Goal: Information Seeking & Learning: Learn about a topic

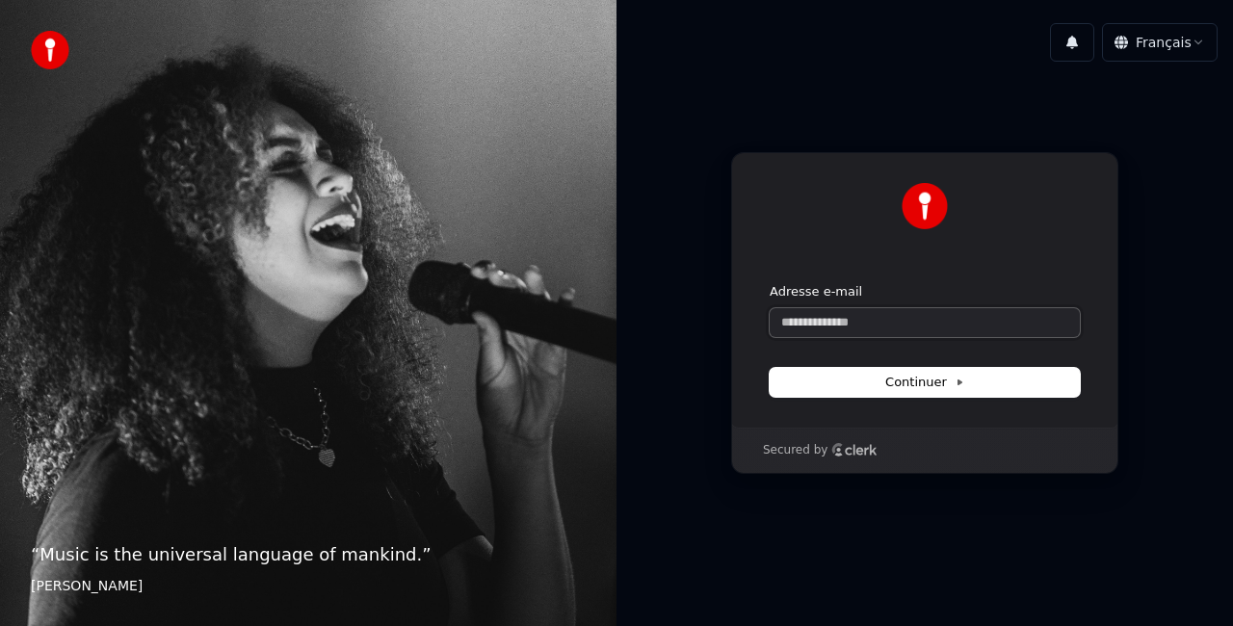
click at [801, 316] on input "Adresse e-mail" at bounding box center [924, 322] width 310 height 29
type input "*"
click at [924, 391] on button "Continuer" at bounding box center [924, 382] width 310 height 29
type input "**********"
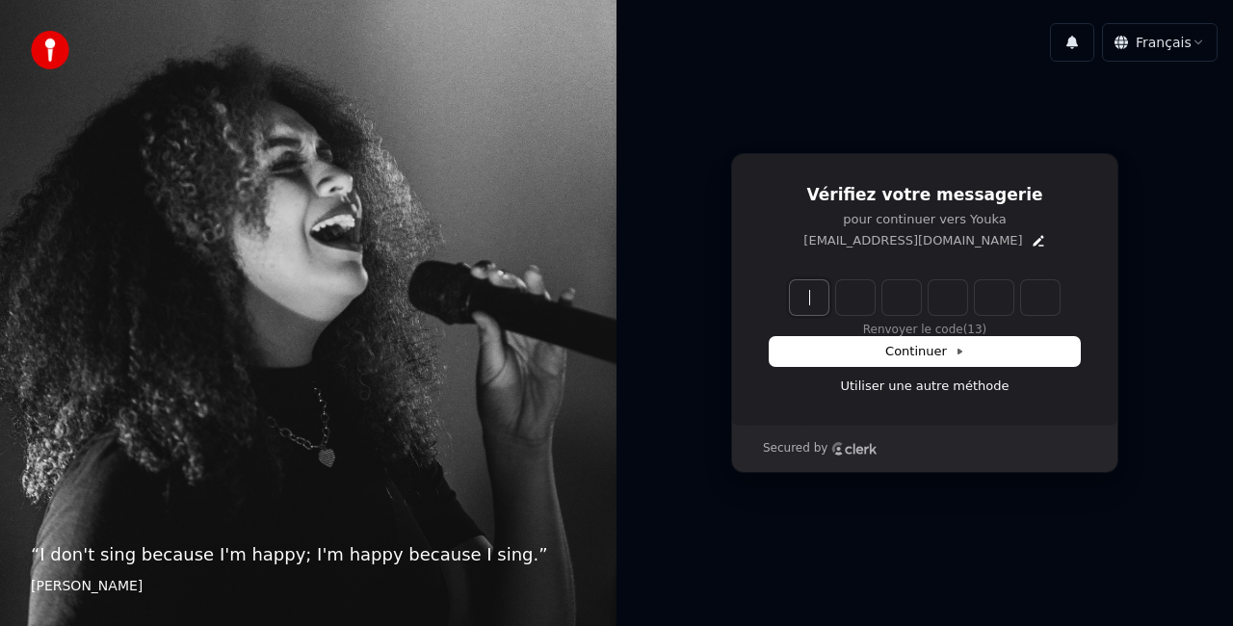
click at [801, 289] on input "Enter verification code" at bounding box center [925, 297] width 270 height 35
type input "******"
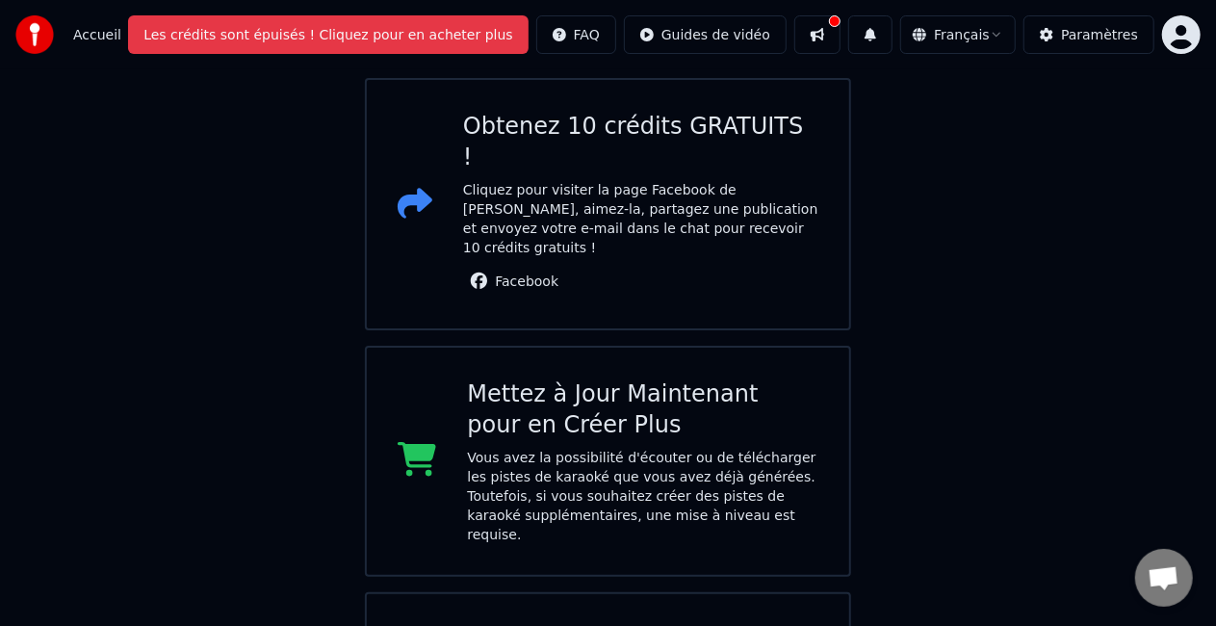
scroll to position [83, 0]
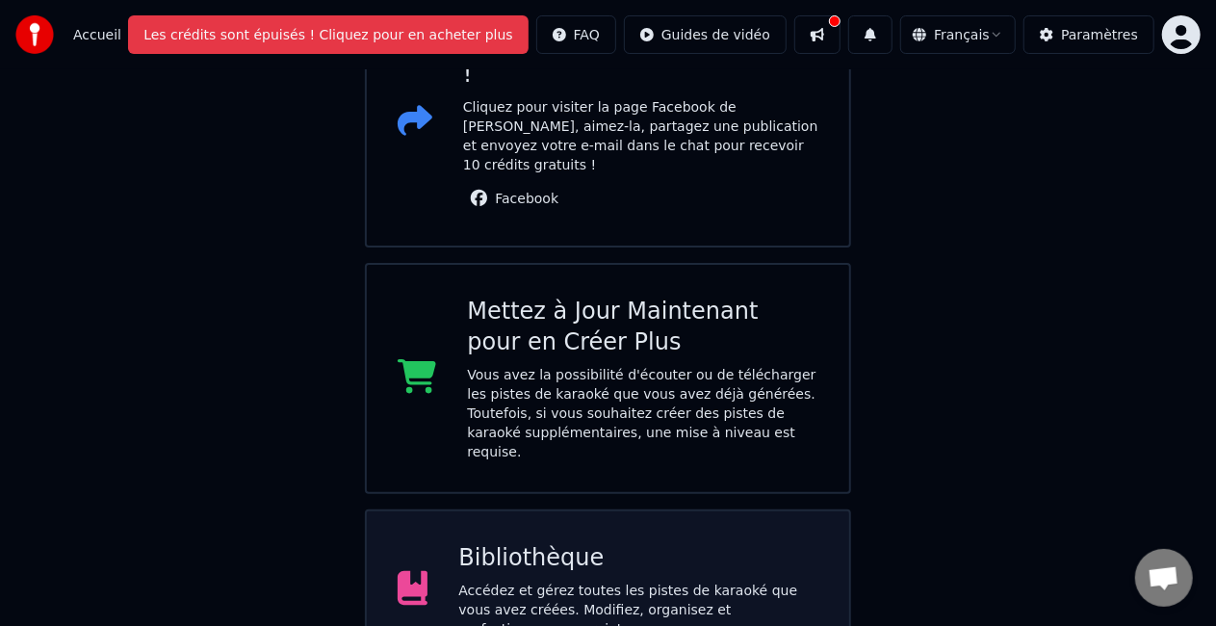
click at [602, 581] on div "Accédez et gérez toutes les pistes de karaoké que vous avez créées. Modifiez, o…" at bounding box center [638, 610] width 360 height 58
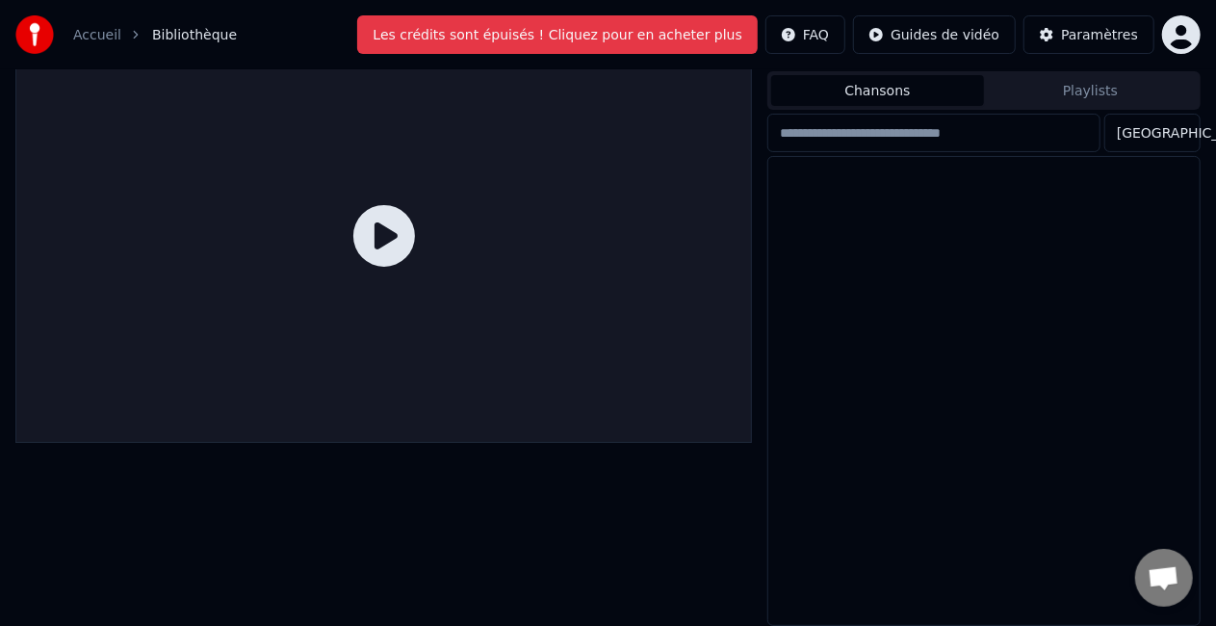
scroll to position [39, 0]
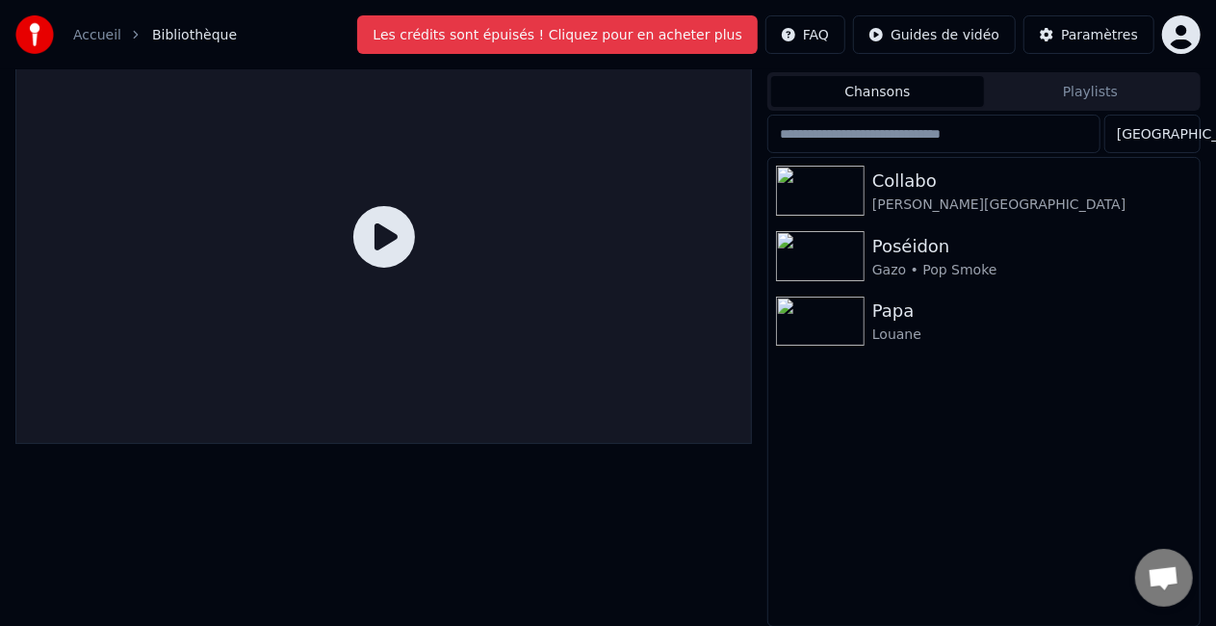
click at [1159, 571] on span "Ouvrir le chat" at bounding box center [1164, 579] width 32 height 27
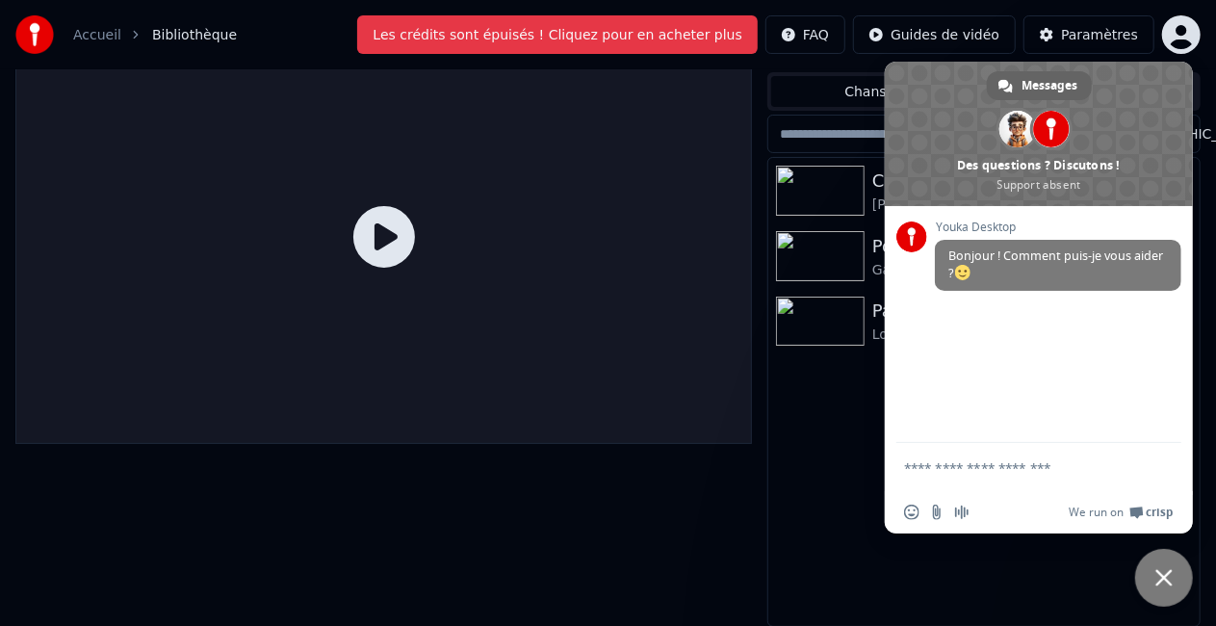
click at [851, 439] on div "Collabo Ninho • Niska Poséidon Gazo • Pop Smoke Papa Louane" at bounding box center [983, 392] width 431 height 468
click at [1166, 574] on span "Fermer le chat" at bounding box center [1164, 577] width 17 height 17
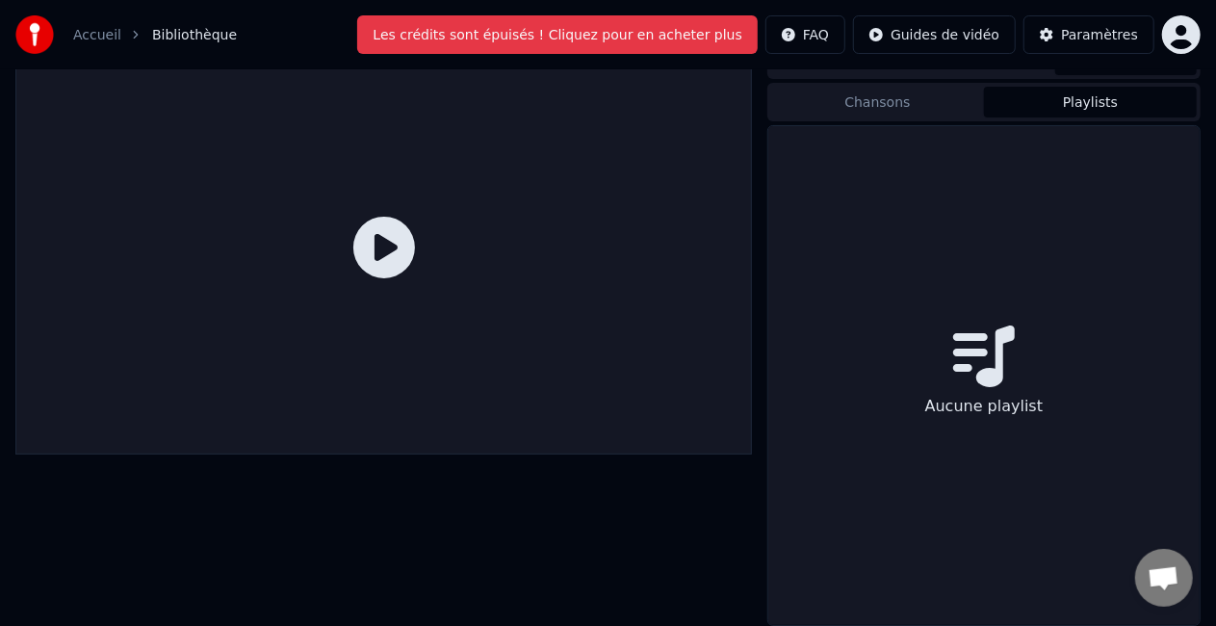
scroll to position [29, 0]
click at [1091, 88] on button "Playlists" at bounding box center [1090, 102] width 213 height 31
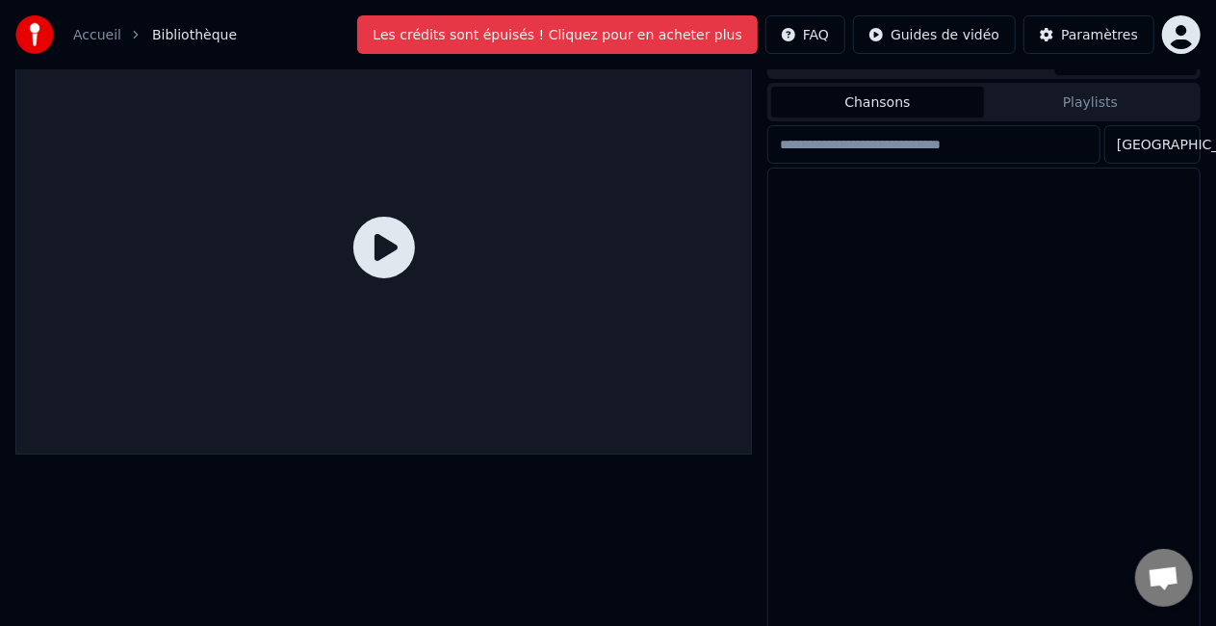
click at [871, 95] on button "Chansons" at bounding box center [877, 102] width 213 height 31
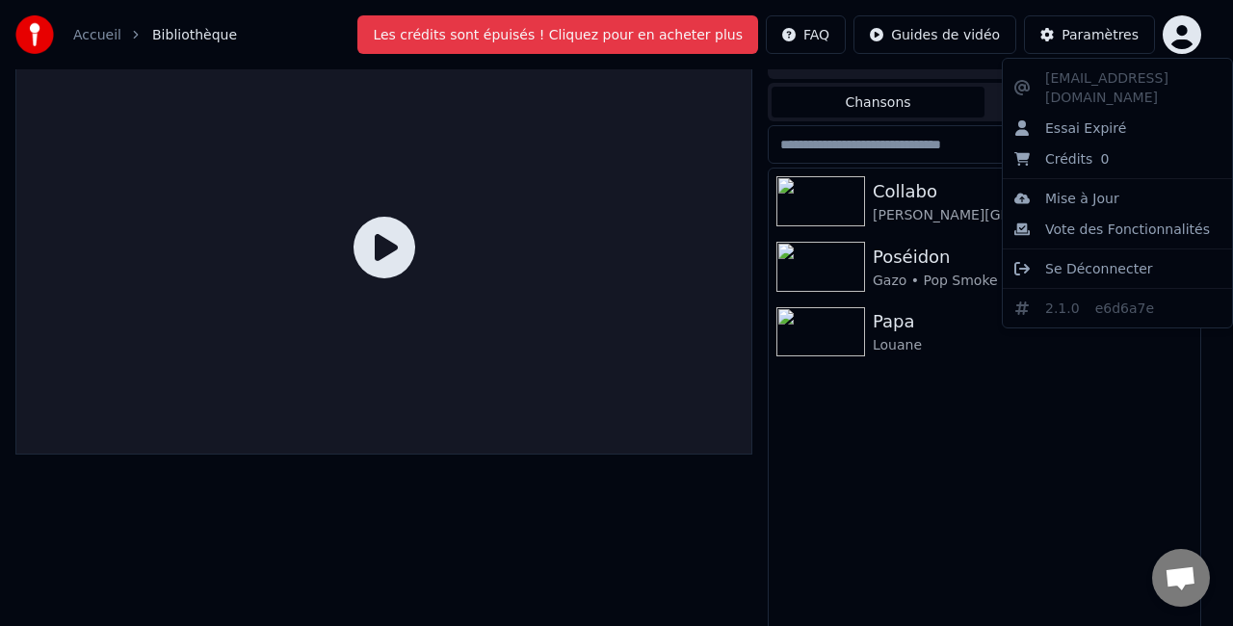
click at [1181, 27] on html "Accueil Bibliothèque Les crédits sont épuisés ! Cliquez pour en acheter plus FA…" at bounding box center [616, 284] width 1233 height 626
click at [1066, 375] on html "Accueil Bibliothèque Les crédits sont épuisés ! Cliquez pour en acheter plus FA…" at bounding box center [616, 284] width 1233 height 626
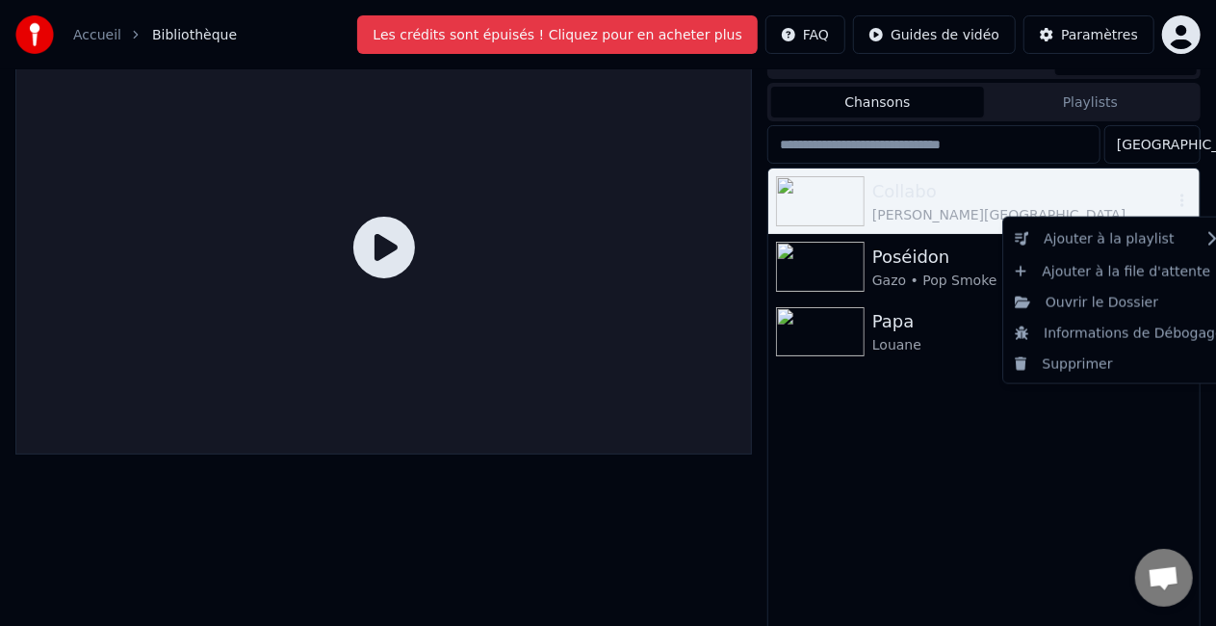
click at [1182, 198] on icon "button" at bounding box center [1182, 200] width 19 height 15
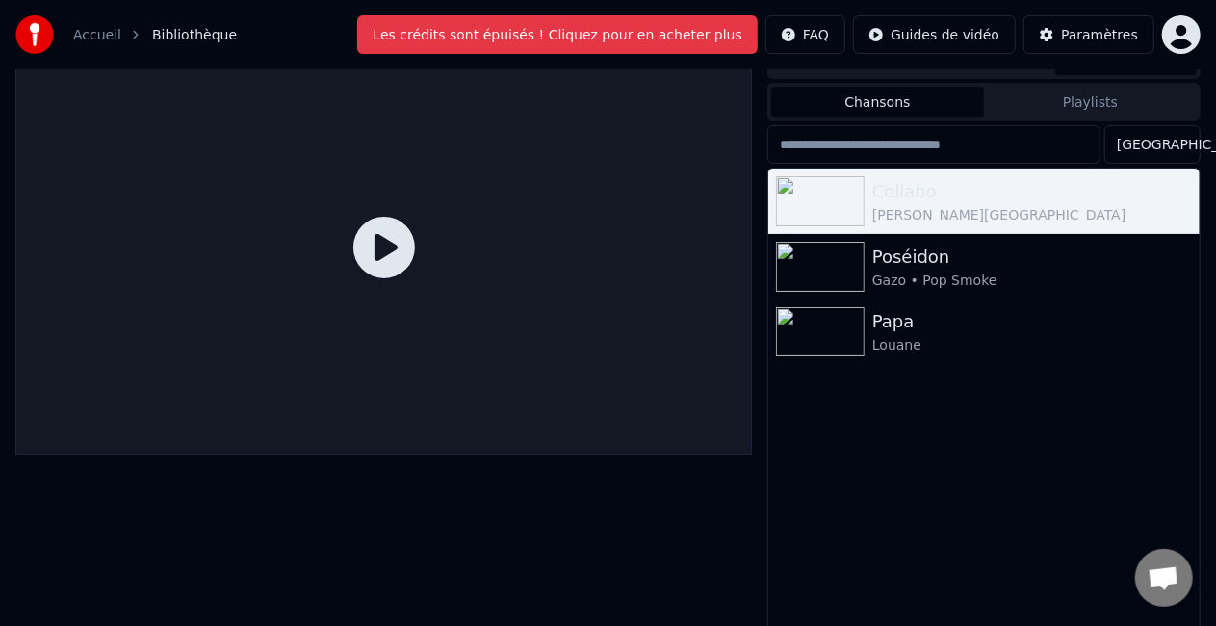
click at [1033, 151] on input "search" at bounding box center [933, 144] width 333 height 39
click at [911, 143] on input "search" at bounding box center [933, 144] width 333 height 39
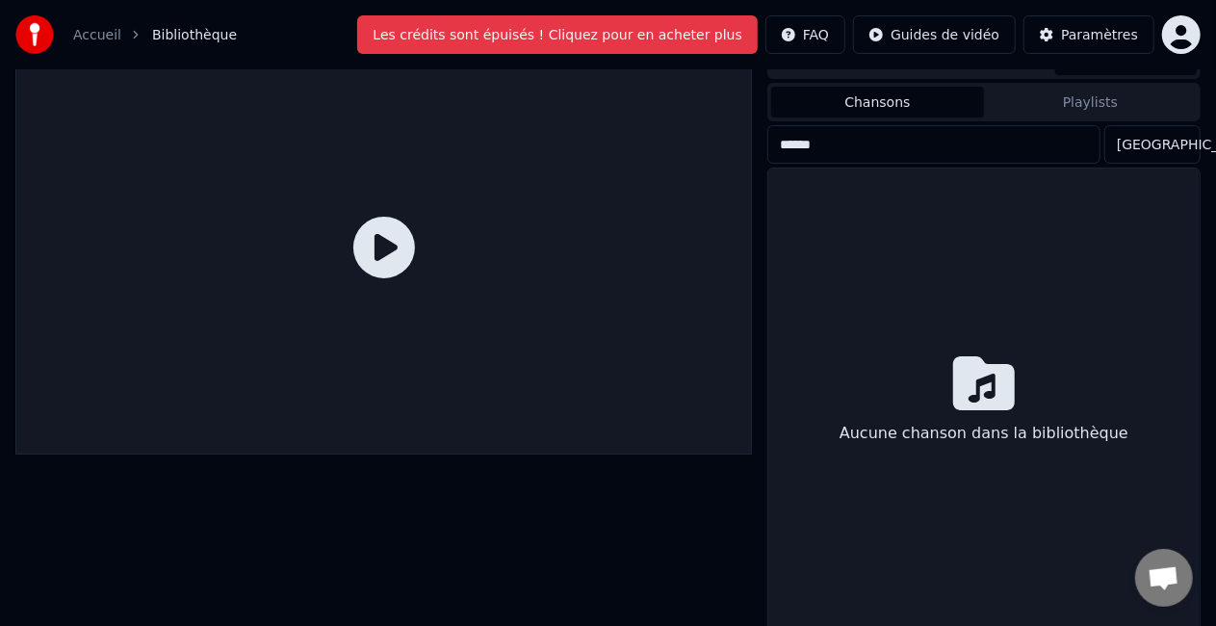
type input "*******"
click at [868, 144] on input "*******" at bounding box center [933, 144] width 333 height 39
click at [1095, 149] on input "*******" at bounding box center [933, 144] width 333 height 39
click at [1094, 141] on input "*******" at bounding box center [933, 144] width 333 height 39
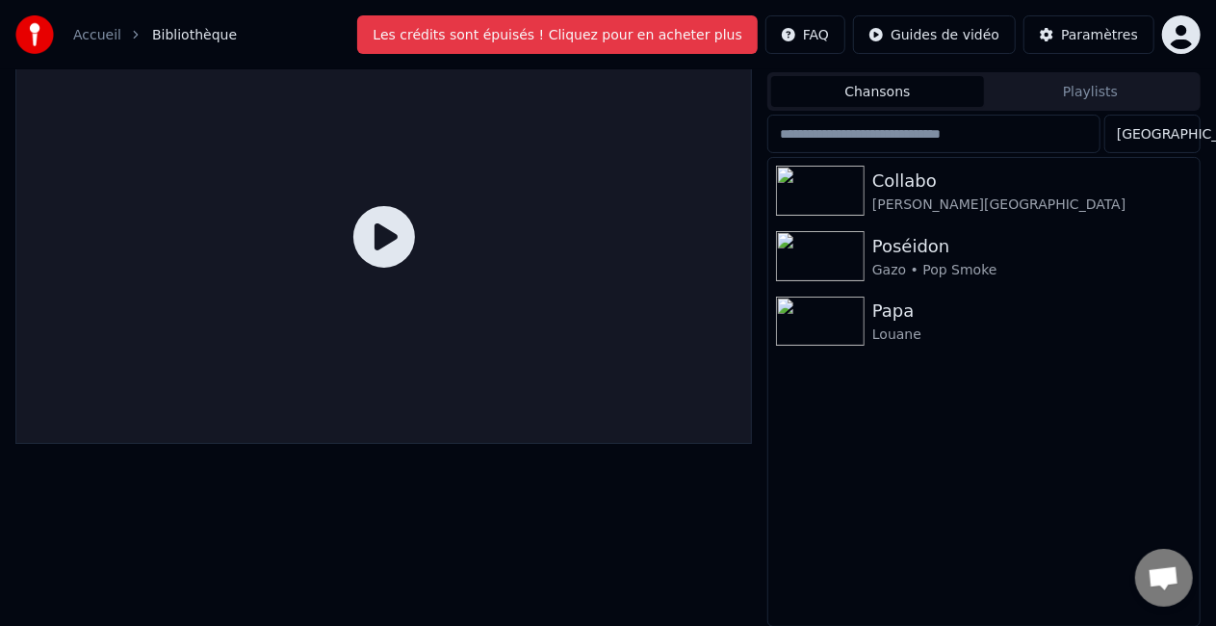
scroll to position [0, 0]
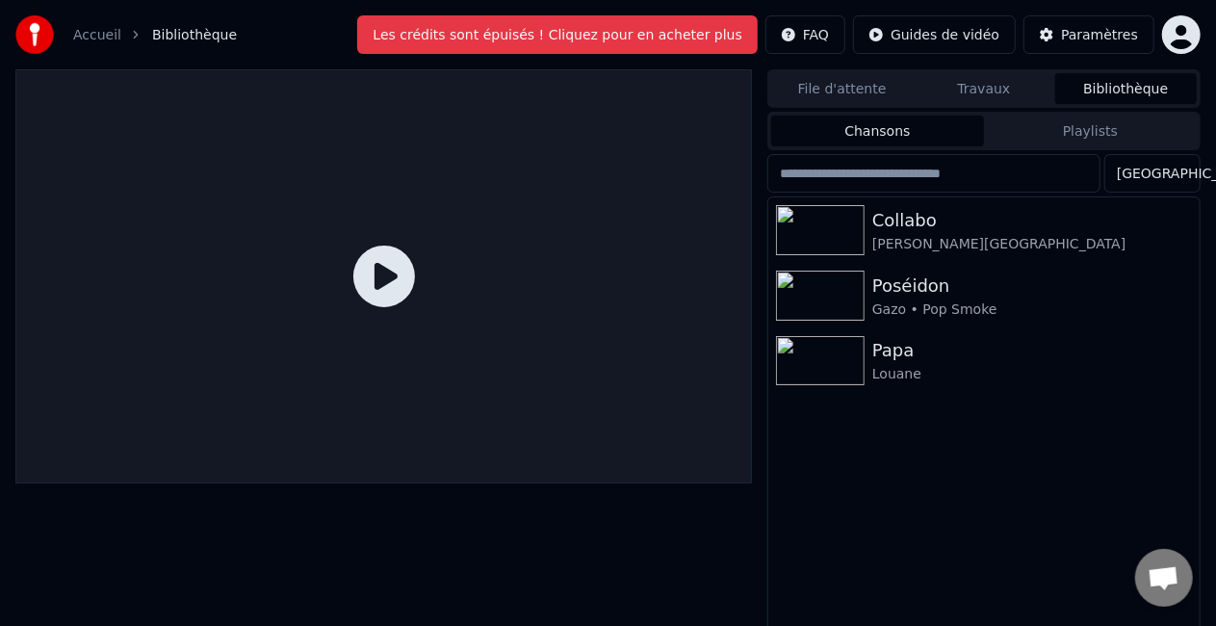
click at [169, 40] on span "Bibliothèque" at bounding box center [194, 34] width 85 height 19
click at [106, 34] on link "Accueil" at bounding box center [97, 34] width 48 height 19
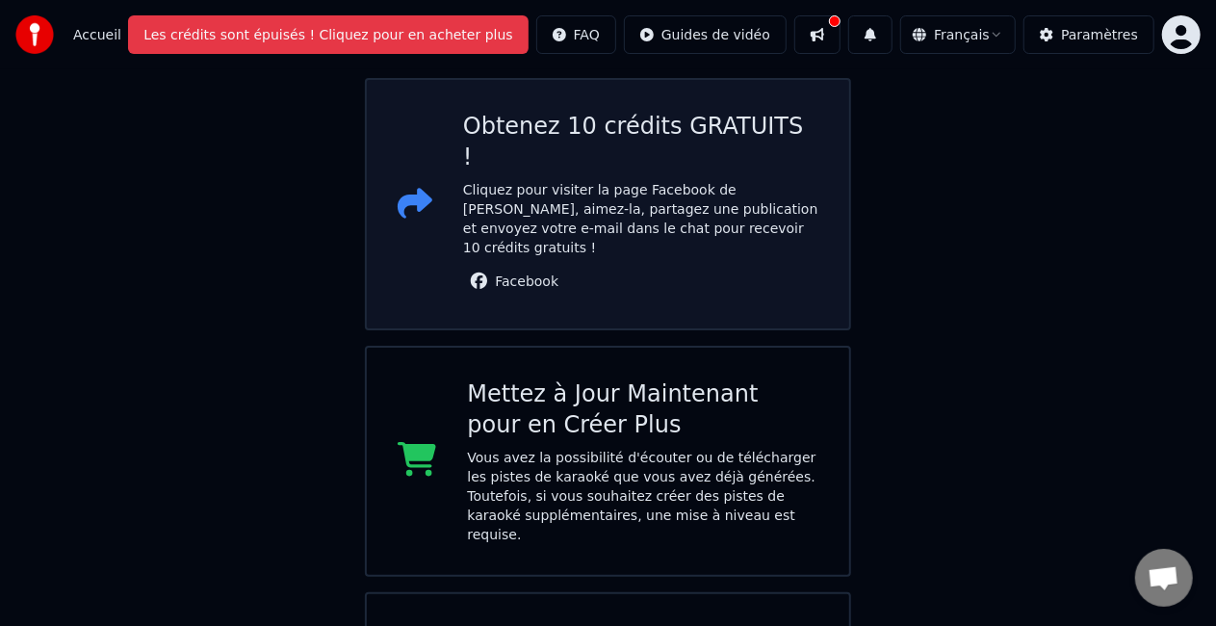
scroll to position [83, 0]
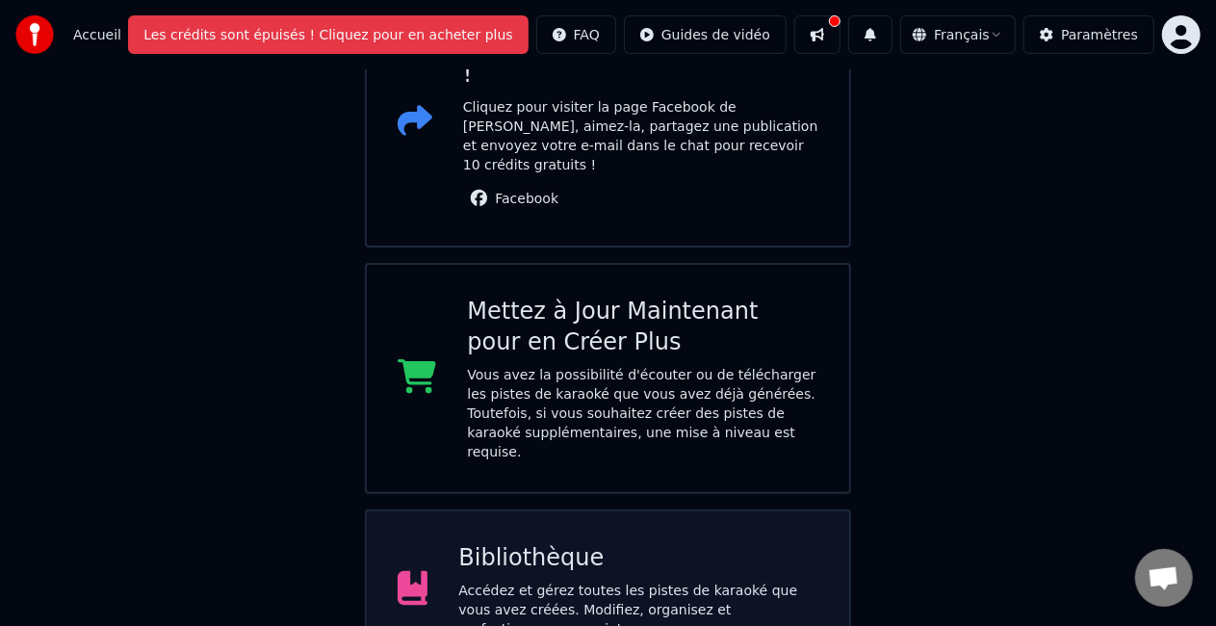
click at [513, 554] on div "Bibliothèque Accédez et gérez toutes les pistes de karaoké que vous avez créées…" at bounding box center [638, 590] width 360 height 96
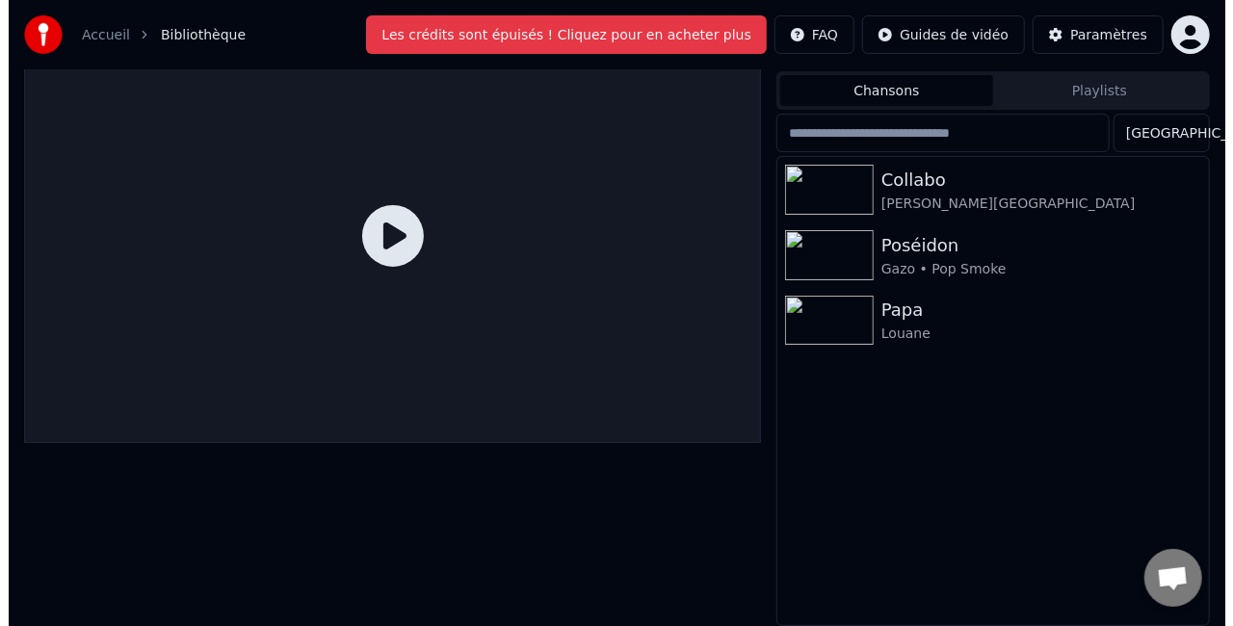
scroll to position [39, 0]
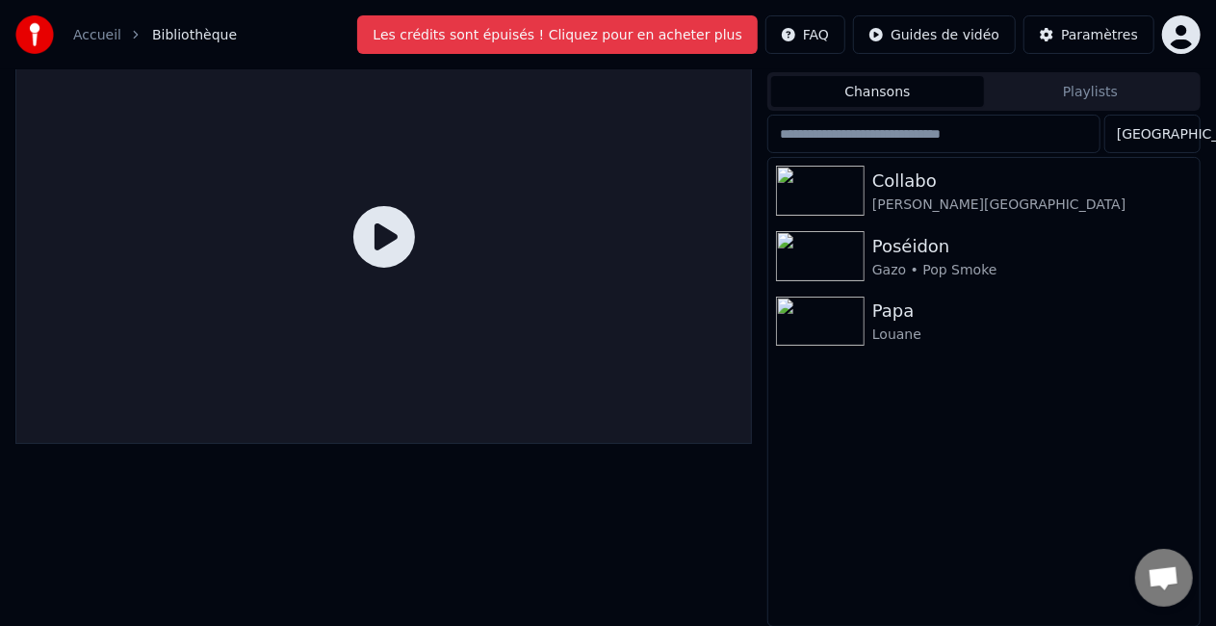
click at [513, 554] on div at bounding box center [383, 328] width 737 height 597
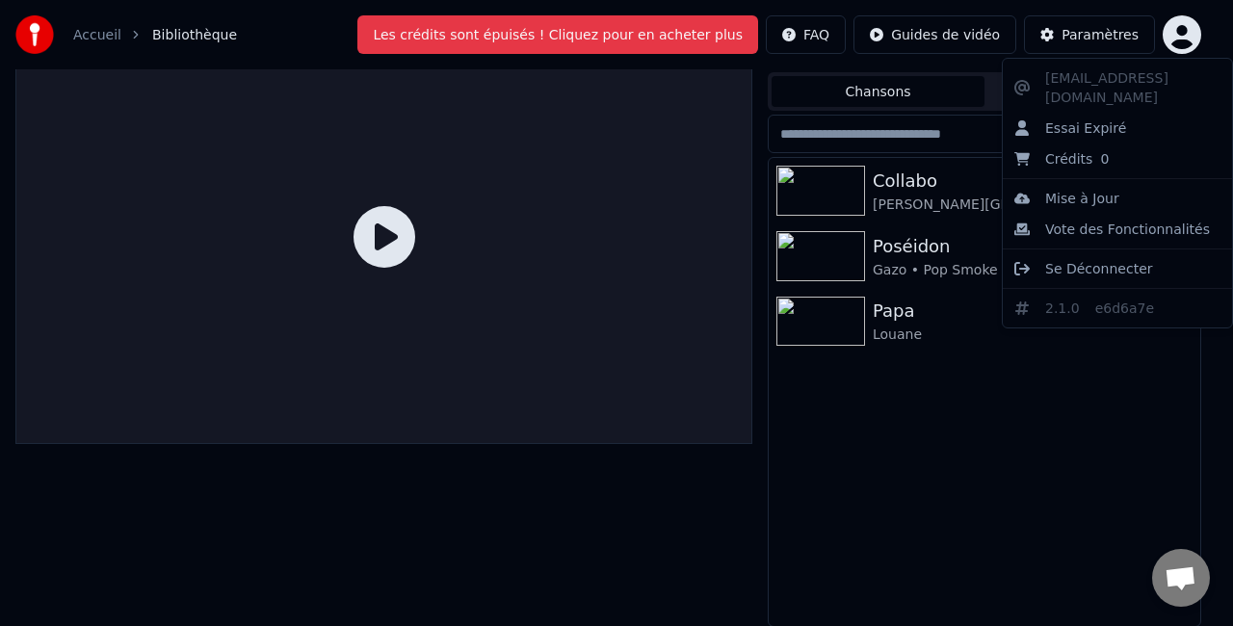
click at [1197, 35] on html "Accueil Bibliothèque Les crédits sont épuisés ! Cliquez pour en acheter plus FA…" at bounding box center [616, 274] width 1233 height 626
